Goal: Understand process/instructions

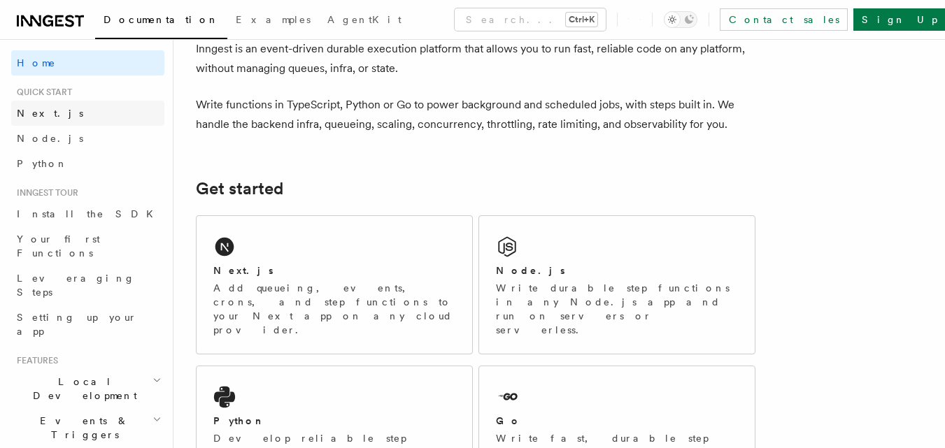
scroll to position [70, 0]
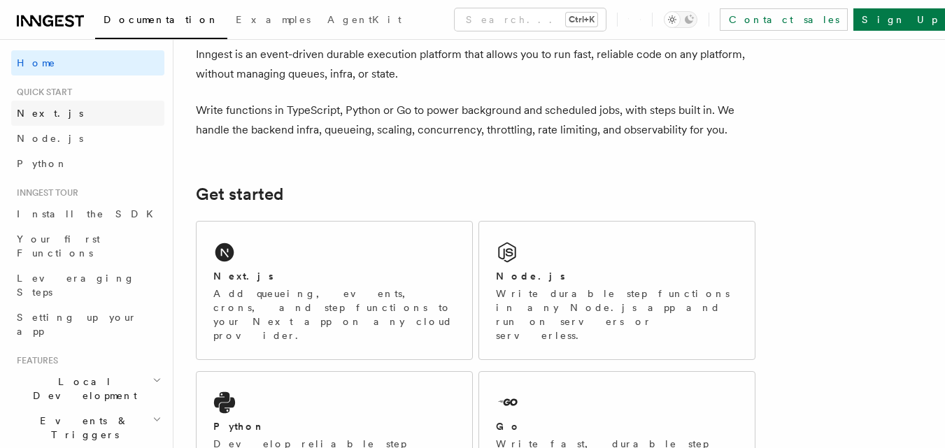
click at [48, 108] on link "Next.js" at bounding box center [87, 113] width 153 height 25
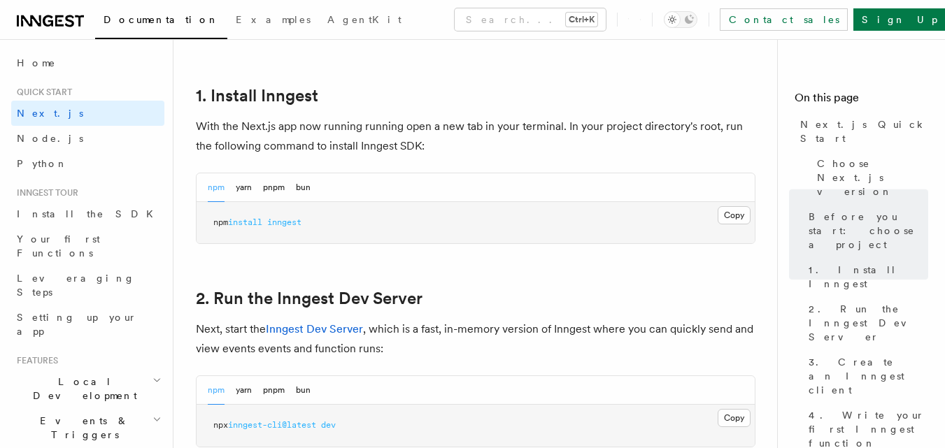
scroll to position [840, 0]
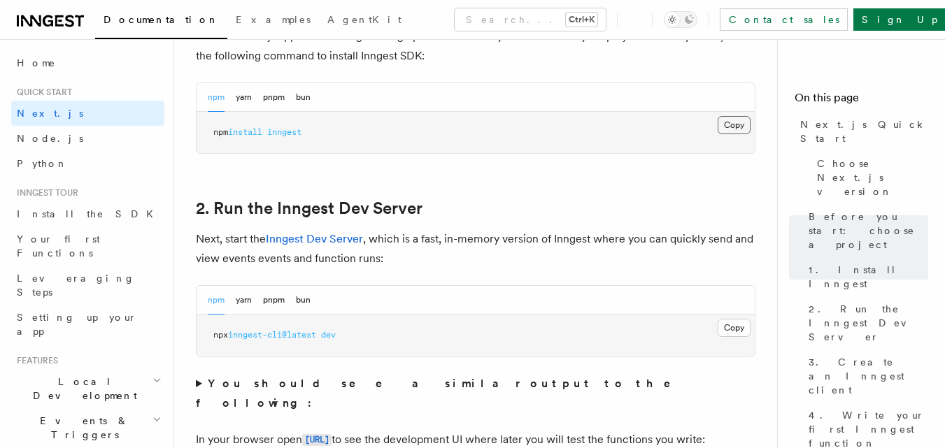
click at [734, 125] on button "Copy Copied" at bounding box center [734, 125] width 33 height 18
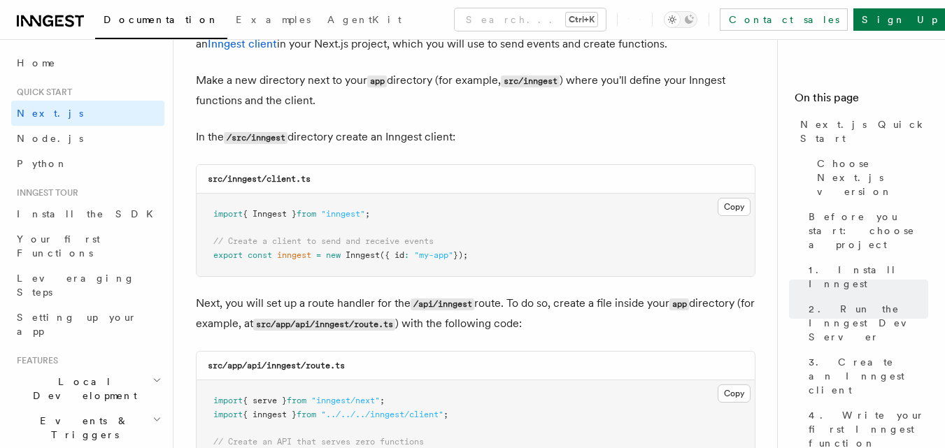
scroll to position [1749, 0]
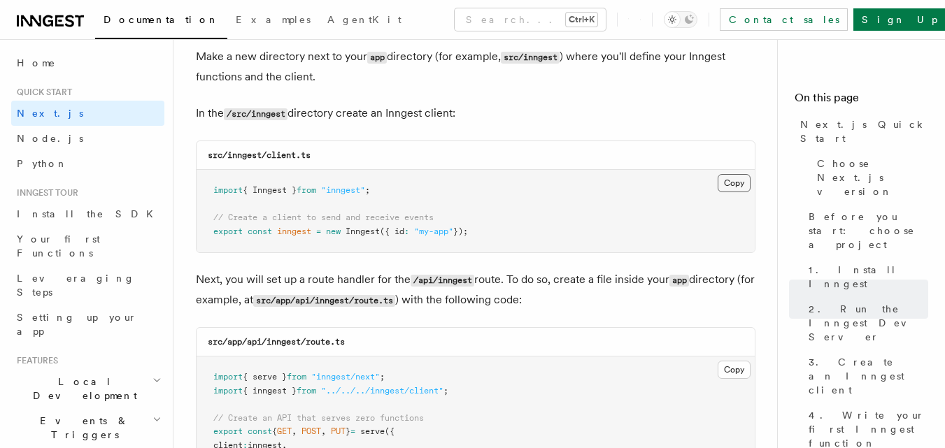
click at [739, 183] on button "Copy Copied" at bounding box center [734, 183] width 33 height 18
click at [733, 183] on button "Copy Copied" at bounding box center [734, 183] width 33 height 18
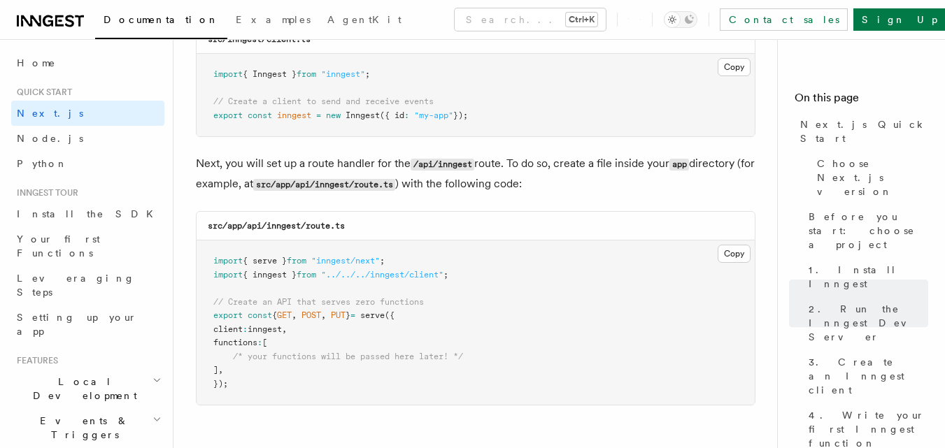
scroll to position [1889, 0]
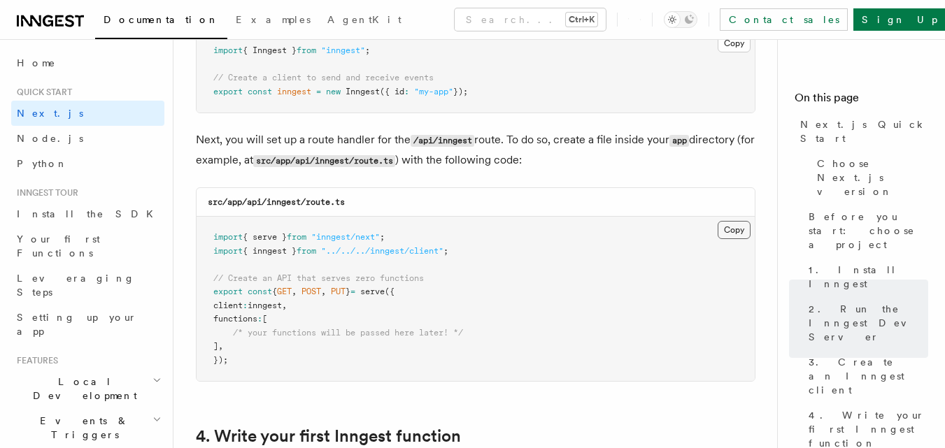
click at [726, 232] on button "Copy Copied" at bounding box center [734, 230] width 33 height 18
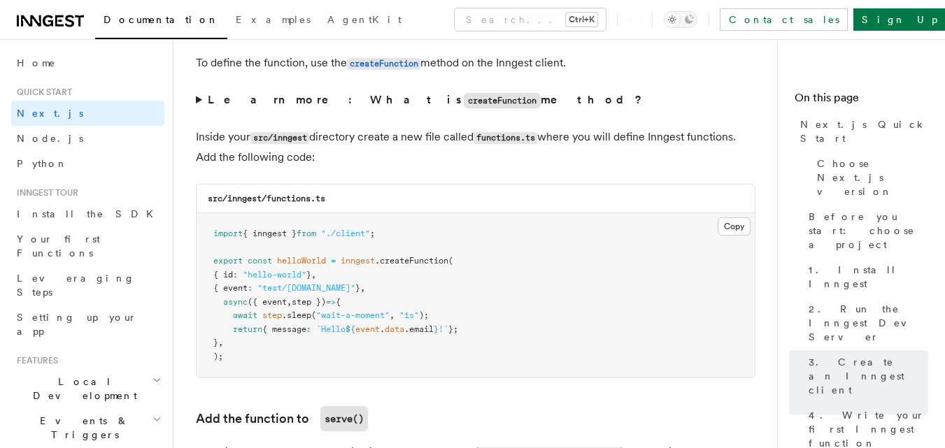
scroll to position [2449, 0]
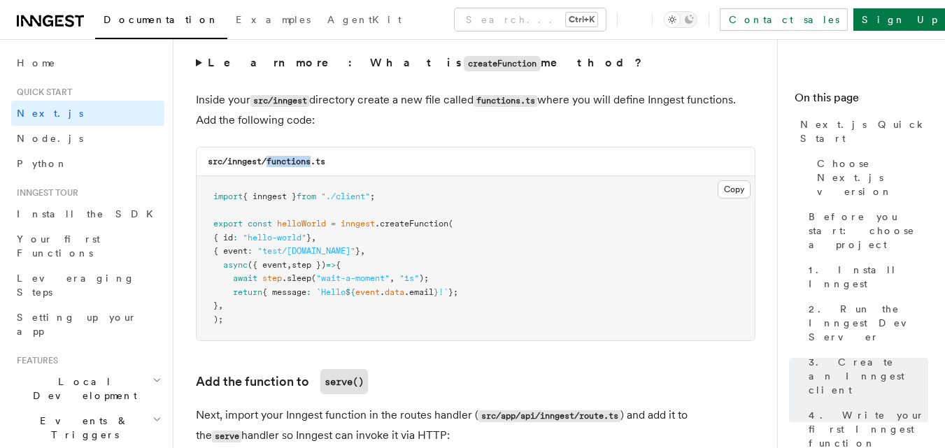
drag, startPoint x: 267, startPoint y: 161, endPoint x: 313, endPoint y: 162, distance: 46.9
click at [313, 162] on code "src/inngest/functions.ts" at bounding box center [267, 162] width 118 height 10
click at [650, 376] on h3 "Add the function to serve()" at bounding box center [476, 381] width 560 height 25
